Goal: Navigation & Orientation: Find specific page/section

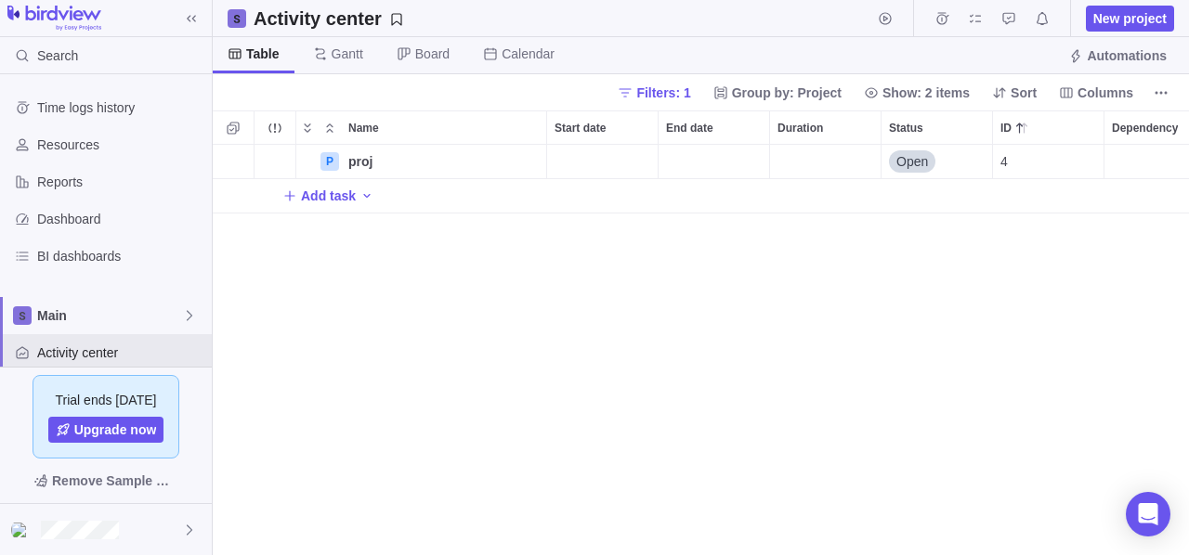
scroll to position [397, 962]
click at [673, 349] on div "P proj Details Open 4 Add task" at bounding box center [701, 350] width 976 height 411
click at [102, 137] on span "Resources" at bounding box center [120, 145] width 167 height 19
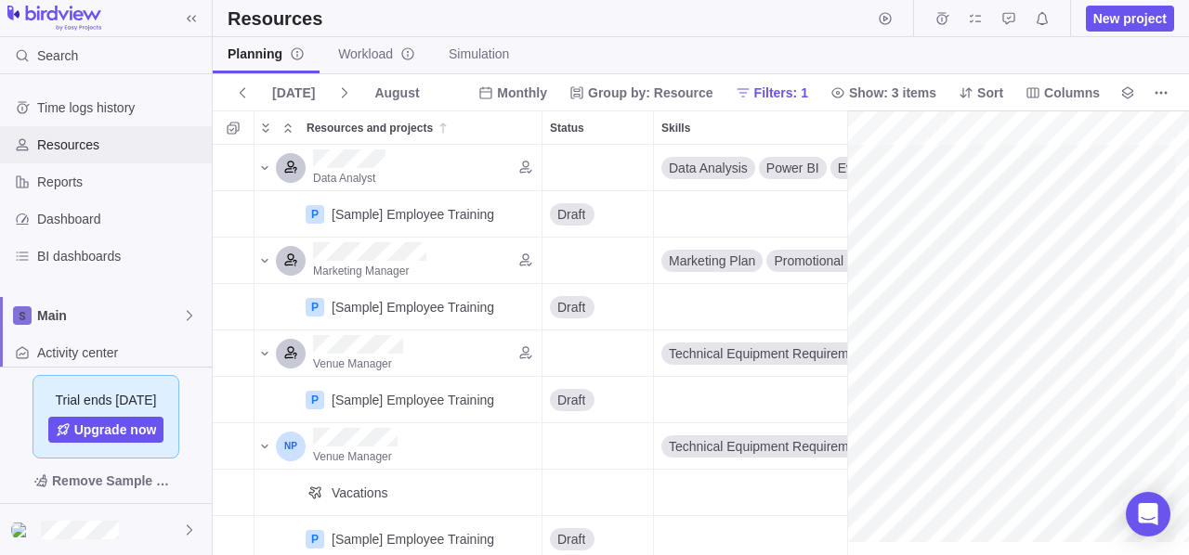
scroll to position [0, 326]
click at [568, 30] on div "Resources New project" at bounding box center [701, 18] width 976 height 37
